Goal: Obtain resource: Download file/media

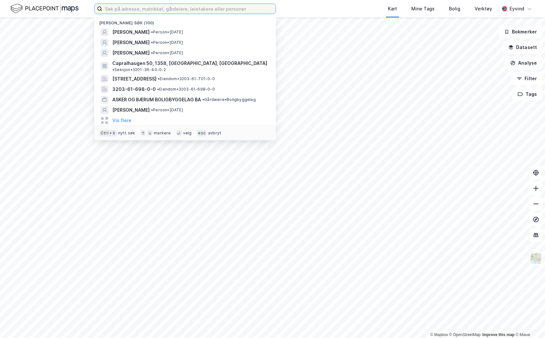
click at [128, 9] on input at bounding box center [188, 9] width 173 height 10
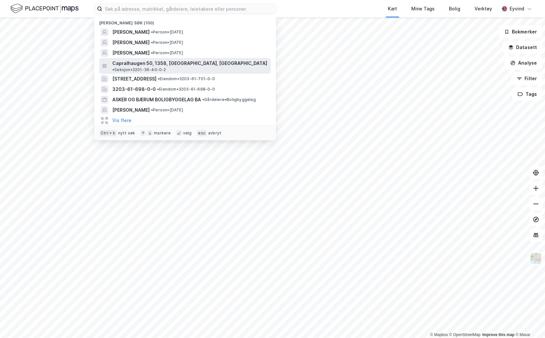
click at [158, 67] on div "Capralhaugen 50, 1358, [GEOGRAPHIC_DATA], [GEOGRAPHIC_DATA] • Seksjon • 3201-36…" at bounding box center [184, 66] width 171 height 16
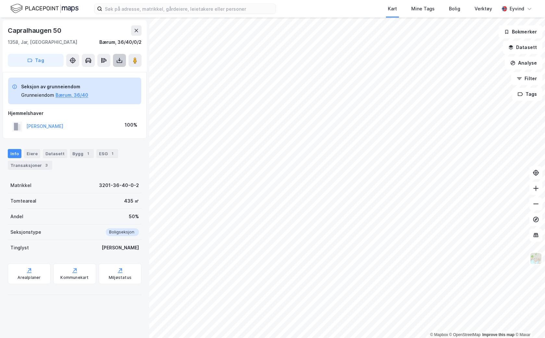
click at [121, 60] on icon at bounding box center [119, 61] width 3 height 2
click at [115, 74] on div "Last ned grunnbok" at bounding box center [91, 73] width 69 height 10
